Goal: Information Seeking & Learning: Learn about a topic

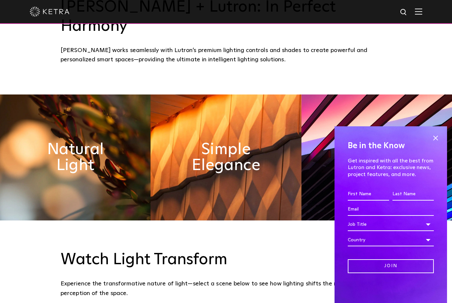
scroll to position [337, 0]
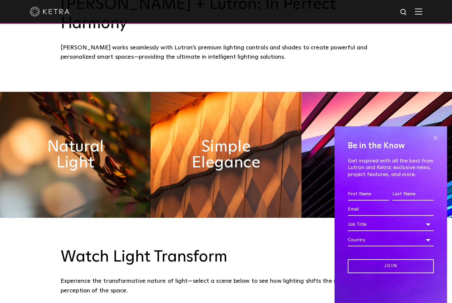
click at [434, 143] on span at bounding box center [436, 138] width 10 height 10
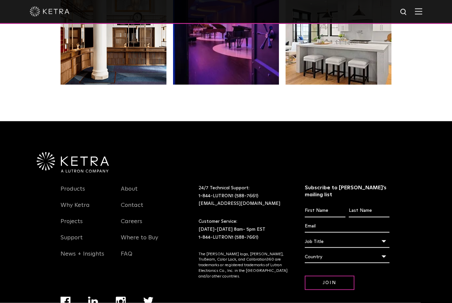
scroll to position [1380, 0]
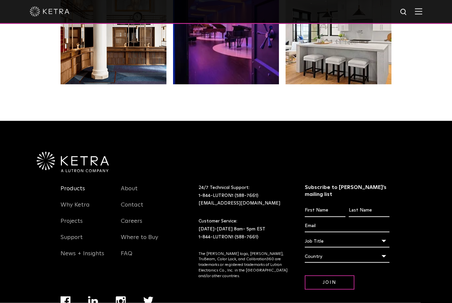
click at [83, 193] on link "Products" at bounding box center [73, 192] width 25 height 15
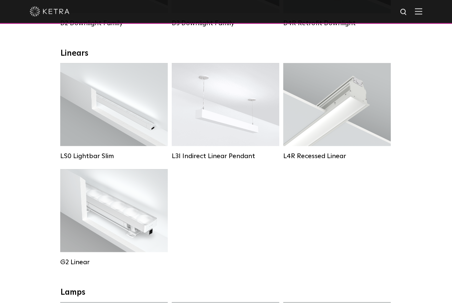
scroll to position [217, 0]
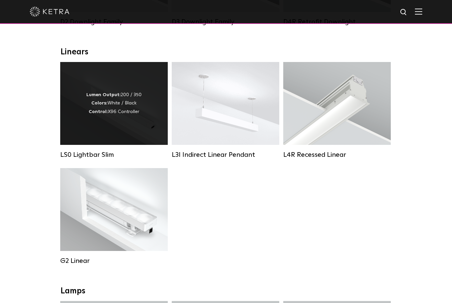
click at [126, 114] on div "Lumen Output: 200 / 350 Colors: White / Black Control: X96 Controller" at bounding box center [113, 103] width 55 height 25
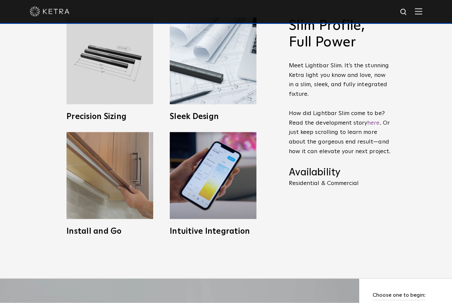
scroll to position [330, 0]
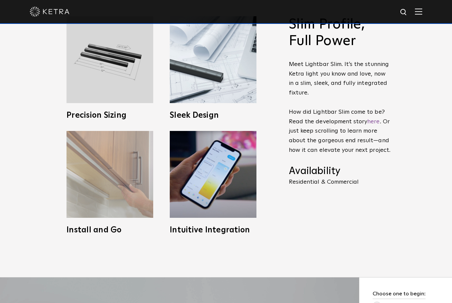
click at [124, 211] on img at bounding box center [110, 174] width 87 height 87
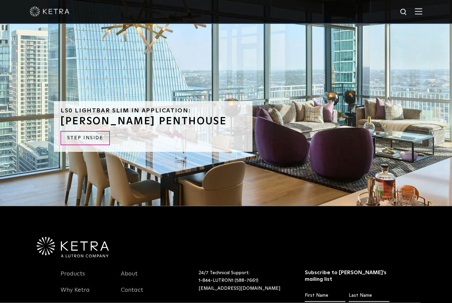
scroll to position [1582, 0]
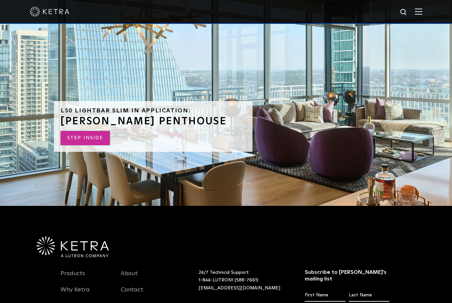
click at [91, 145] on link "STEP INSIDE" at bounding box center [85, 138] width 49 height 14
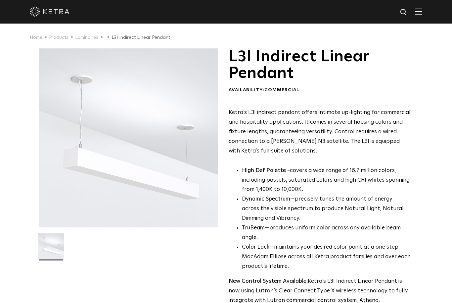
click at [181, 156] on div at bounding box center [128, 137] width 179 height 179
